Goal: Check status: Check status

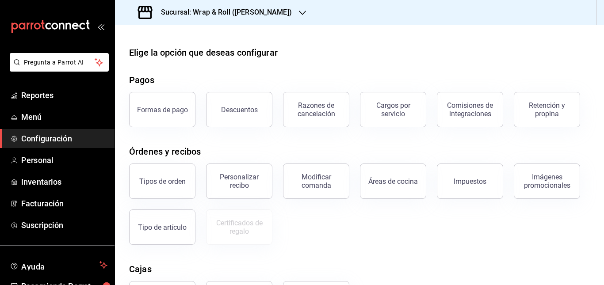
click at [263, 14] on h3 "Sucursal: Wrap & Roll ([PERSON_NAME])" at bounding box center [223, 12] width 138 height 11
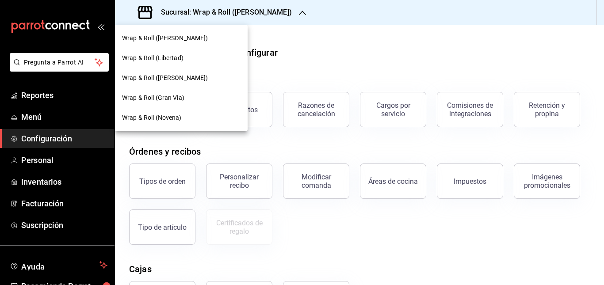
click at [168, 98] on span "Wrap & Roll (Gran Via)" at bounding box center [153, 97] width 62 height 9
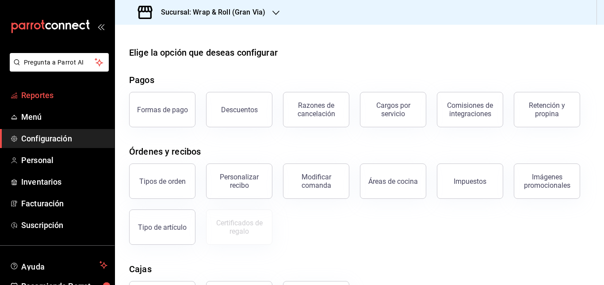
click at [51, 93] on span "Reportes" at bounding box center [64, 95] width 86 height 12
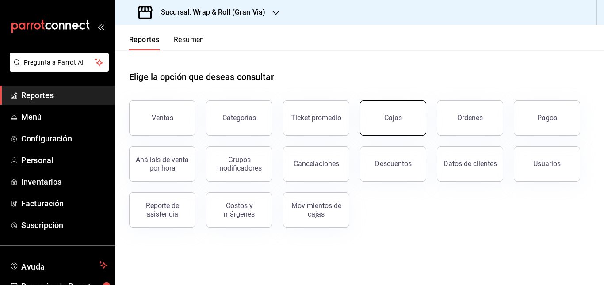
click at [398, 119] on div "Cajas" at bounding box center [393, 118] width 18 height 8
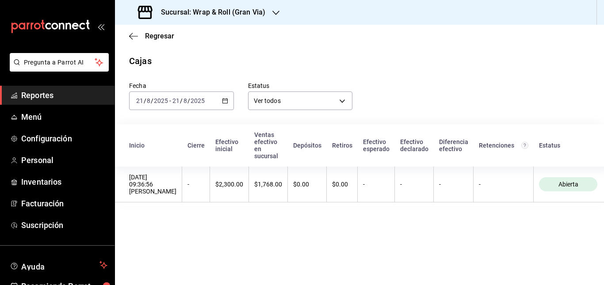
click at [224, 101] on icon "button" at bounding box center [225, 101] width 6 height 6
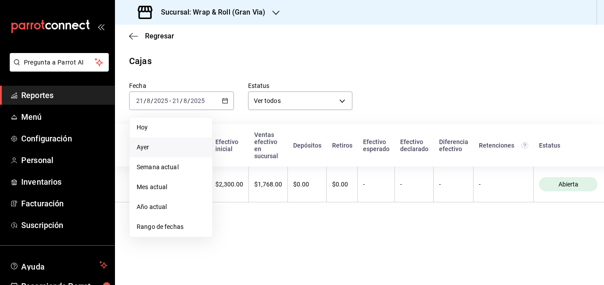
click at [182, 143] on span "Ayer" at bounding box center [171, 147] width 68 height 9
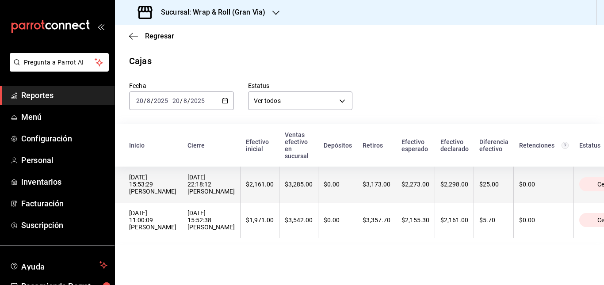
click at [351, 186] on div "$0.00" at bounding box center [337, 184] width 28 height 7
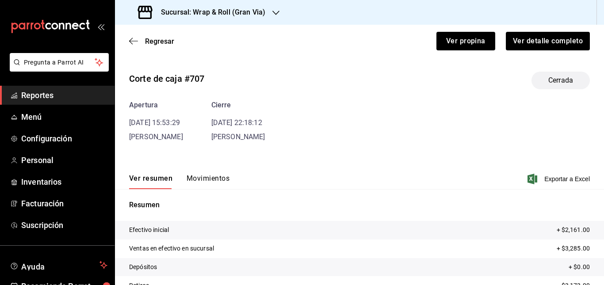
click at [204, 177] on button "Movimientos" at bounding box center [207, 181] width 43 height 15
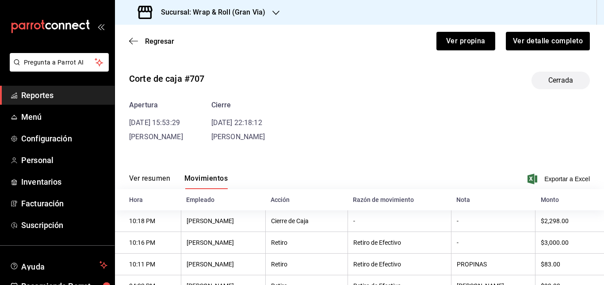
scroll to position [57, 0]
